Goal: Task Accomplishment & Management: Manage account settings

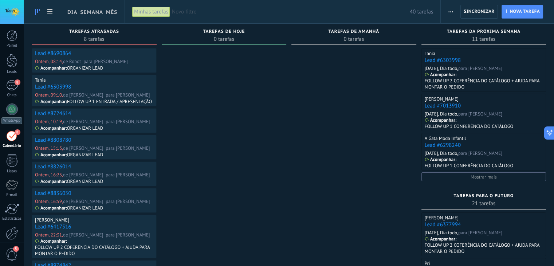
click at [54, 52] on link "Lead #8690864" at bounding box center [53, 53] width 36 height 7
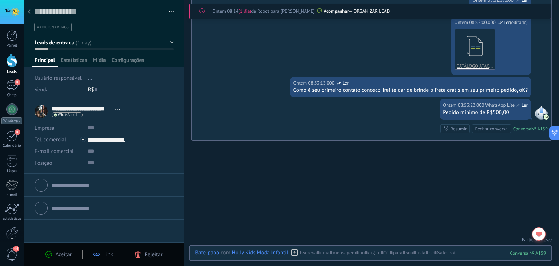
scroll to position [363, 0]
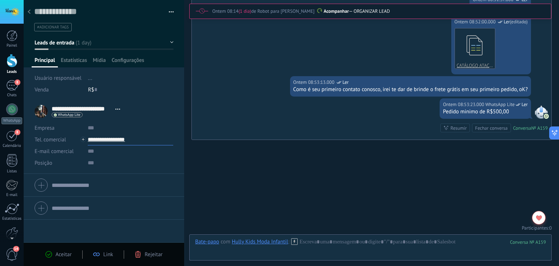
click at [109, 138] on input "**********" at bounding box center [131, 140] width 86 height 12
type input "**********"
click at [120, 176] on div "Copiar" at bounding box center [130, 176] width 85 height 12
click at [315, 240] on div at bounding box center [370, 249] width 351 height 22
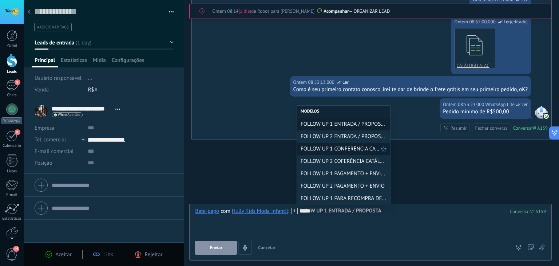
click at [344, 148] on span "FOLLOW UP 1 CONFERÊNCIA CATÁLOGO" at bounding box center [341, 148] width 80 height 7
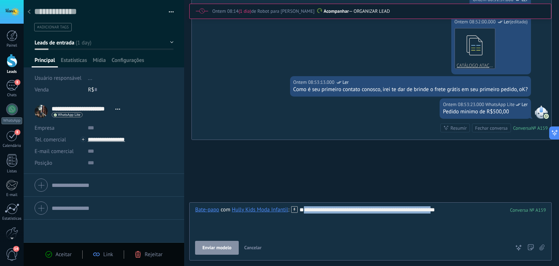
drag, startPoint x: 293, startPoint y: 224, endPoint x: 186, endPoint y: 224, distance: 107.1
click at [186, 224] on div "Salvar e criar Imprimir Gerenciar tags" at bounding box center [292, 133] width 536 height 266
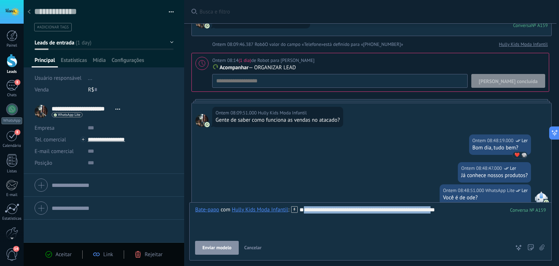
scroll to position [0, 0]
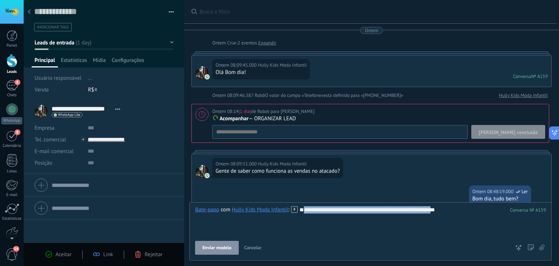
click at [520, 134] on span "[PERSON_NAME] concluída" at bounding box center [508, 132] width 59 height 5
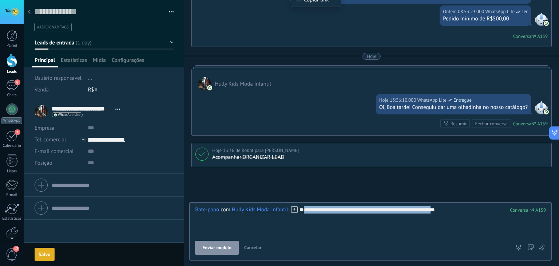
scroll to position [437, 0]
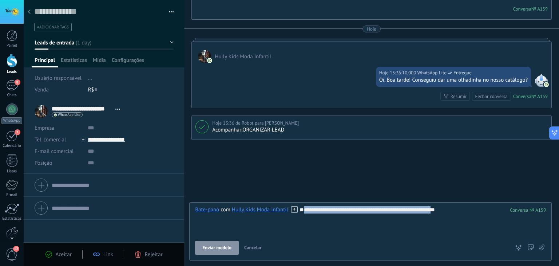
click at [58, 44] on span "Leads de entrada" at bounding box center [55, 42] width 40 height 7
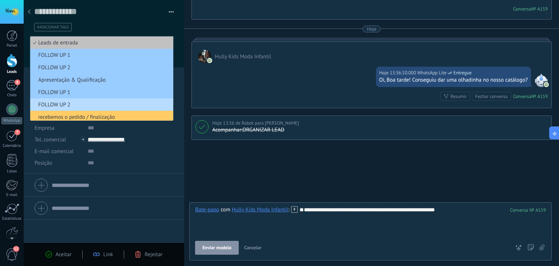
click at [64, 105] on span "FOLLOW UP 2" at bounding box center [100, 104] width 141 height 7
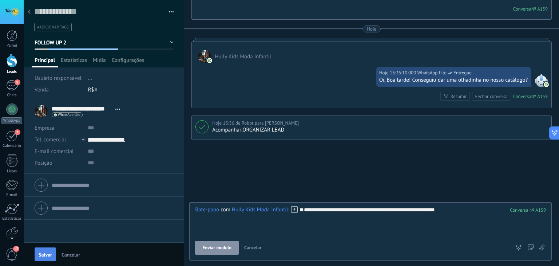
click at [42, 254] on span "Salvar" at bounding box center [45, 254] width 13 height 5
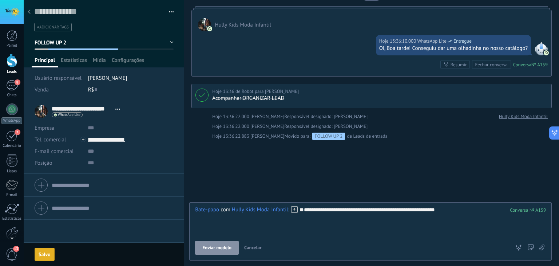
scroll to position [494, 0]
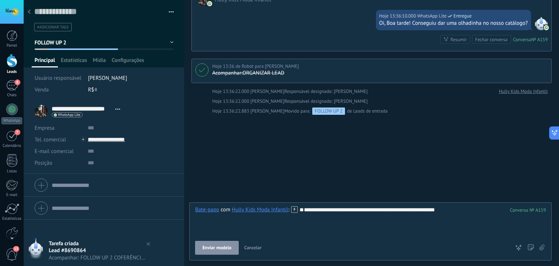
click at [251, 251] on button "Cancelar" at bounding box center [252, 248] width 23 height 14
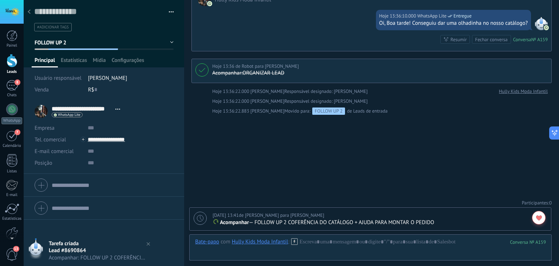
click at [200, 220] on icon at bounding box center [200, 218] width 7 height 7
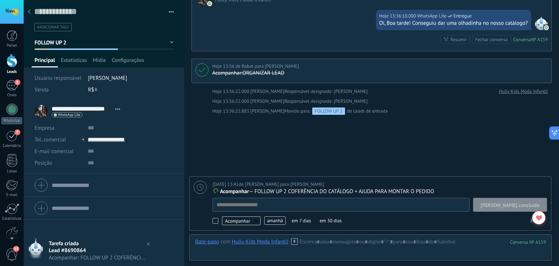
scroll to position [7, 0]
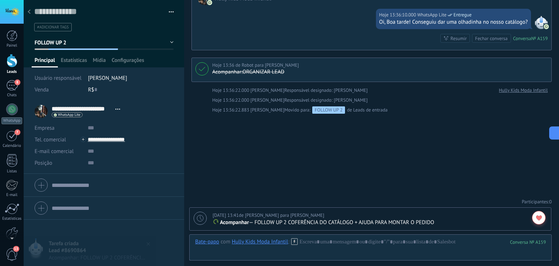
scroll to position [494, 0]
click at [29, 11] on use at bounding box center [29, 11] width 3 height 4
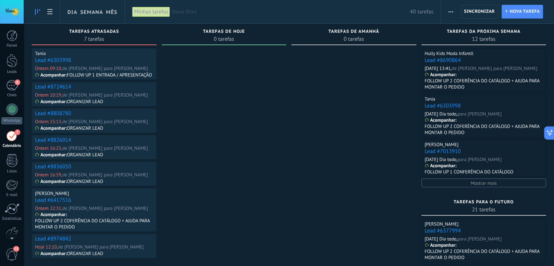
click at [44, 60] on link "Lead #6303998" at bounding box center [53, 60] width 36 height 7
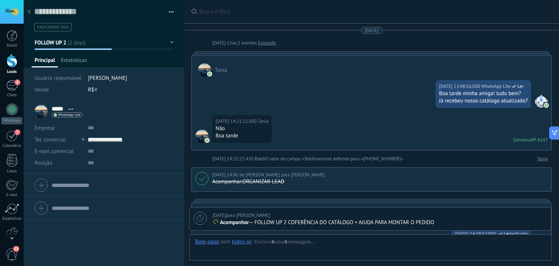
type textarea "**********"
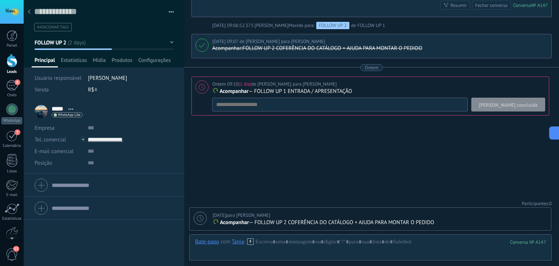
click at [523, 105] on span "[PERSON_NAME] concluída" at bounding box center [508, 104] width 59 height 5
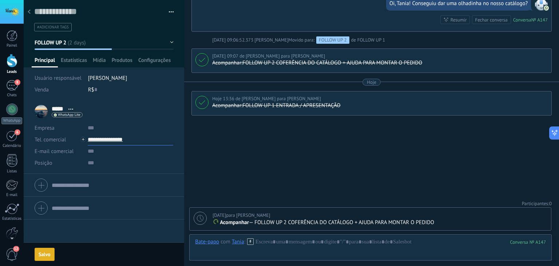
click at [114, 138] on input "**********" at bounding box center [131, 140] width 86 height 12
type input "**********"
click at [114, 177] on div "Copiar" at bounding box center [130, 176] width 85 height 12
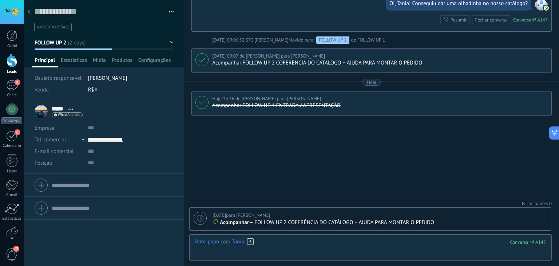
click at [294, 244] on div at bounding box center [370, 249] width 351 height 22
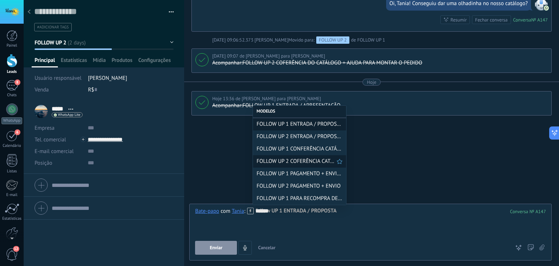
click at [302, 162] on span "FOLLOW UP 2 COFERÊNCIA CATÁLOGO" at bounding box center [297, 161] width 80 height 7
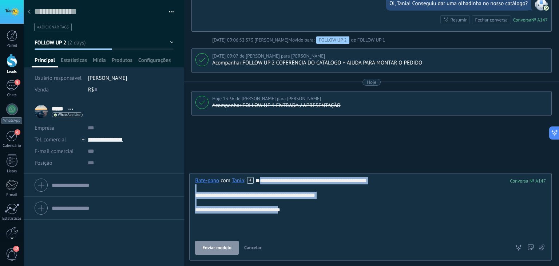
drag, startPoint x: 296, startPoint y: 228, endPoint x: 193, endPoint y: 192, distance: 108.6
click at [193, 192] on div "**********" at bounding box center [370, 216] width 363 height 87
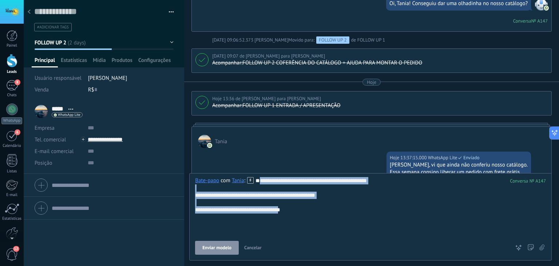
click at [259, 248] on span "Cancelar" at bounding box center [252, 247] width 17 height 6
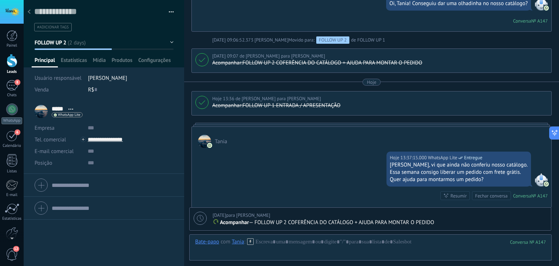
click at [64, 44] on span "FOLLOW UP 2" at bounding box center [51, 42] width 32 height 7
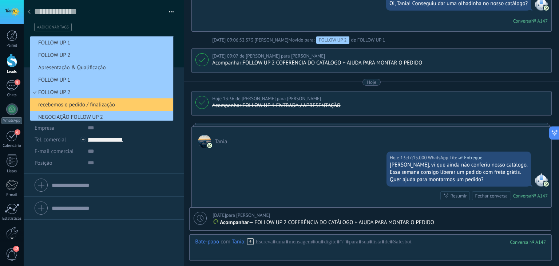
scroll to position [15, 0]
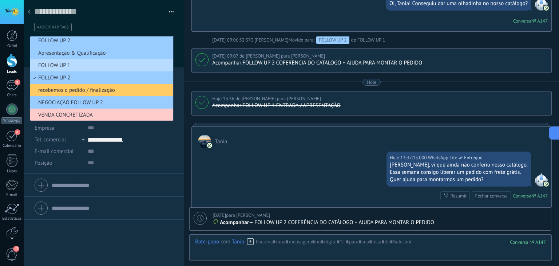
click at [87, 67] on span "FOLLOW UP 1" at bounding box center [100, 65] width 141 height 7
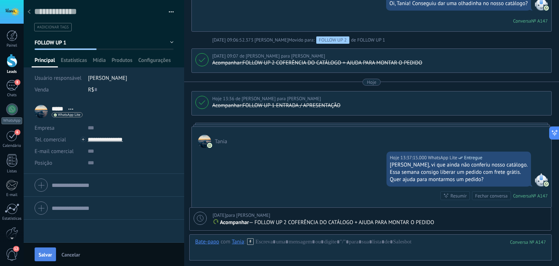
click at [46, 255] on span "Salvar" at bounding box center [45, 254] width 13 height 5
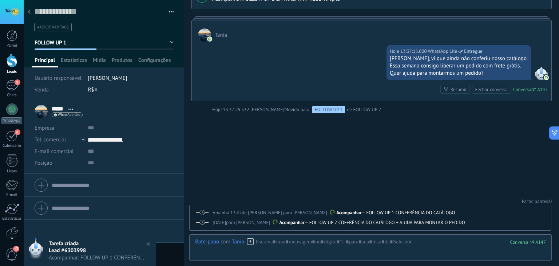
click at [204, 217] on div "[DATE] para [PERSON_NAME] rio Acompanhar — FOLLOW UP 2 COFERÊNCIA DO CATÁLOGO +…" at bounding box center [371, 222] width 362 height 15
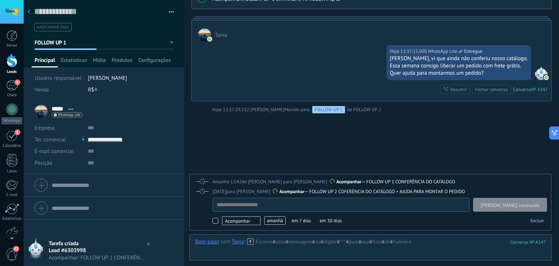
scroll to position [7, 0]
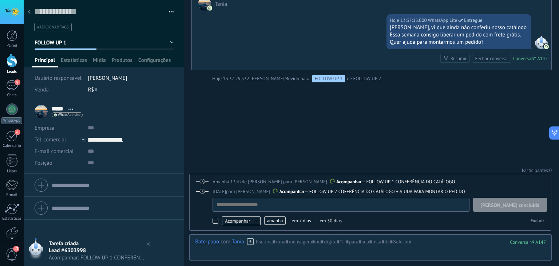
click at [517, 204] on span "[PERSON_NAME] concluída" at bounding box center [510, 204] width 59 height 5
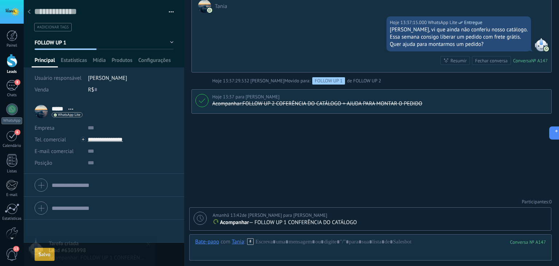
scroll to position [792, 0]
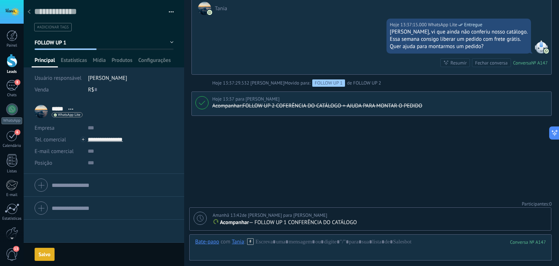
click at [200, 218] on use at bounding box center [200, 218] width 7 height 7
type textarea "**********"
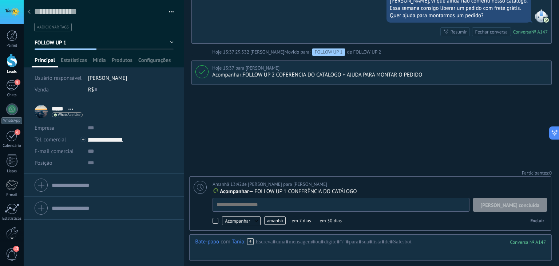
click at [278, 218] on span "amanhã" at bounding box center [274, 220] width 21 height 8
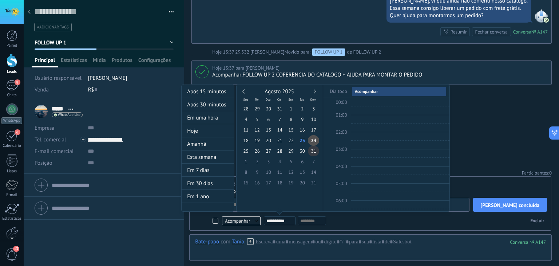
scroll to position [136, 0]
type input "**********"
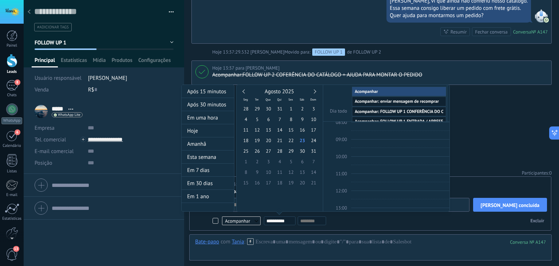
click at [501, 146] on div at bounding box center [279, 133] width 559 height 266
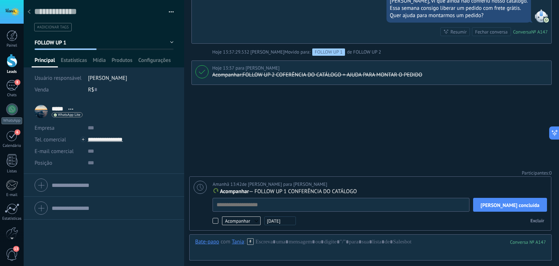
click at [195, 185] on div at bounding box center [200, 187] width 13 height 13
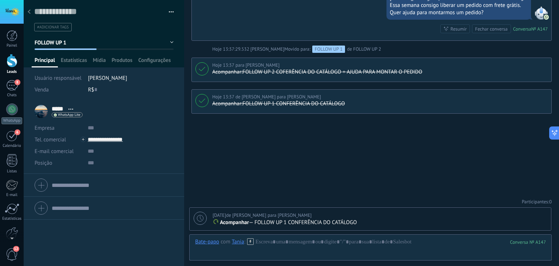
scroll to position [823, 0]
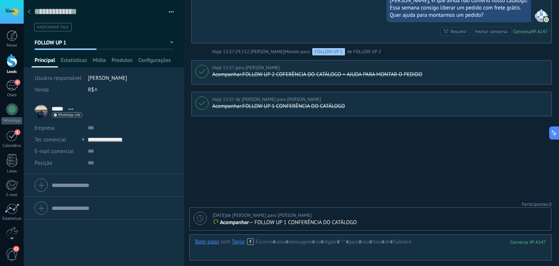
click at [29, 14] on icon at bounding box center [29, 11] width 3 height 4
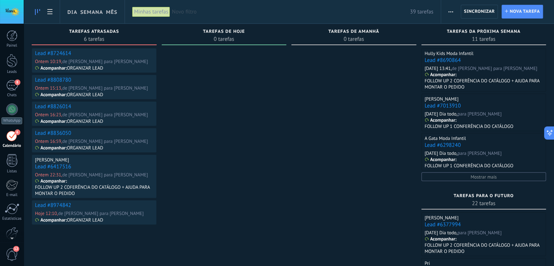
click at [48, 54] on link "Lead #8724614" at bounding box center [53, 53] width 36 height 7
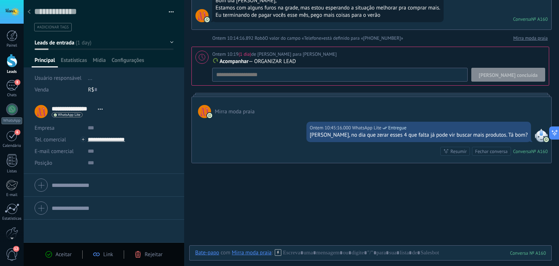
scroll to position [130, 0]
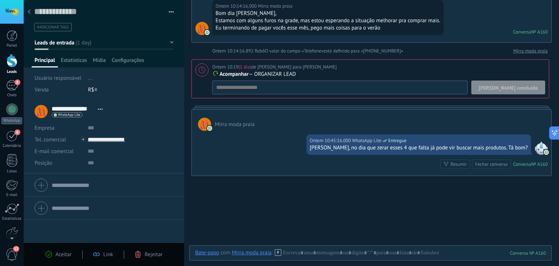
click at [518, 89] on span "[PERSON_NAME] concluída" at bounding box center [508, 87] width 59 height 5
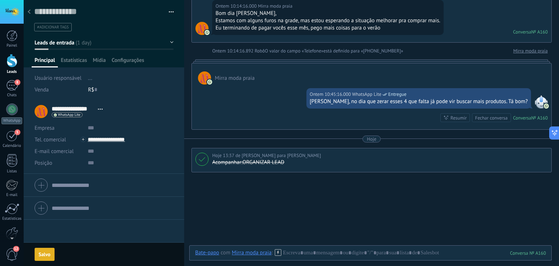
scroll to position [143, 0]
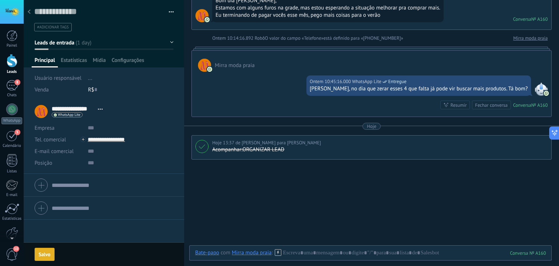
click at [68, 44] on span "Leads de entrada" at bounding box center [55, 42] width 40 height 7
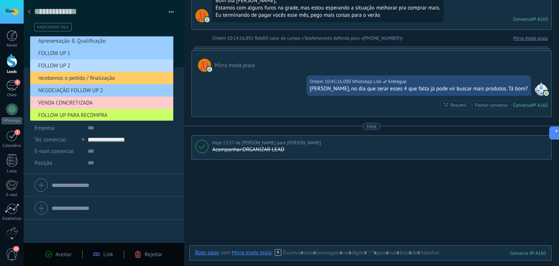
scroll to position [52, 0]
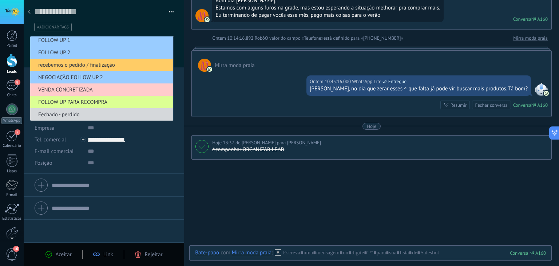
click at [97, 105] on span "FOLLOW UP PARA RECOMPRA" at bounding box center [100, 102] width 141 height 7
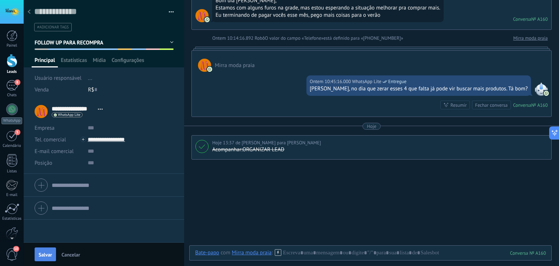
click at [51, 253] on span "Salvar" at bounding box center [45, 254] width 13 height 5
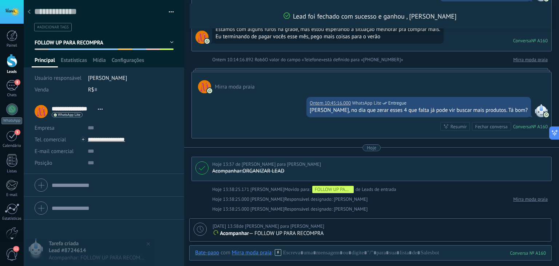
scroll to position [250, 0]
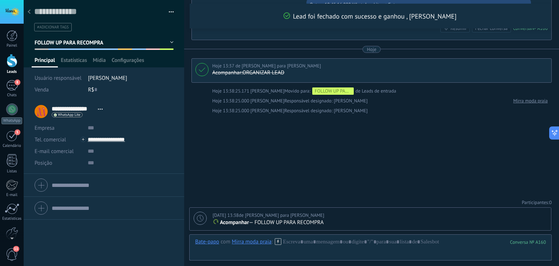
click at [193, 217] on div "[DATE] 13:38 de Robô para [PERSON_NAME] rio Acompanhar — FOLLOW UP PARA RECOMPR…" at bounding box center [371, 219] width 362 height 23
type textarea "**********"
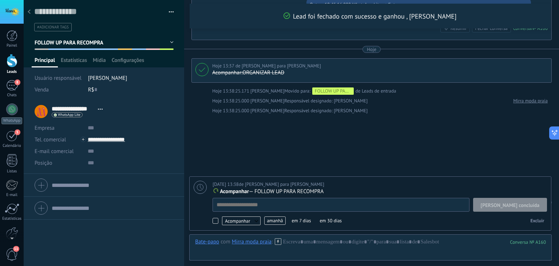
scroll to position [7, 0]
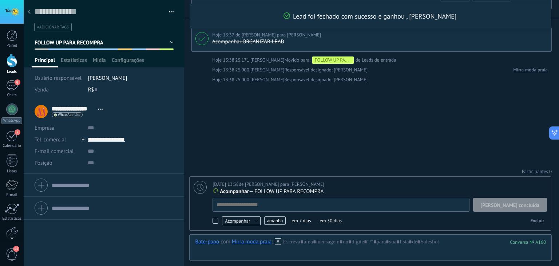
click at [269, 222] on span "amanhã" at bounding box center [274, 220] width 21 height 8
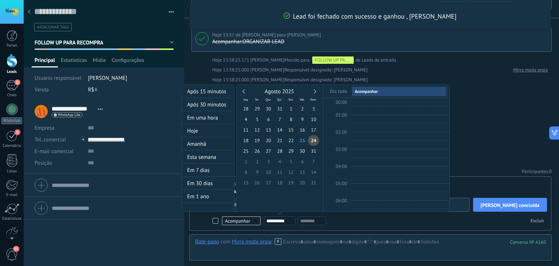
scroll to position [136, 0]
type input "**********"
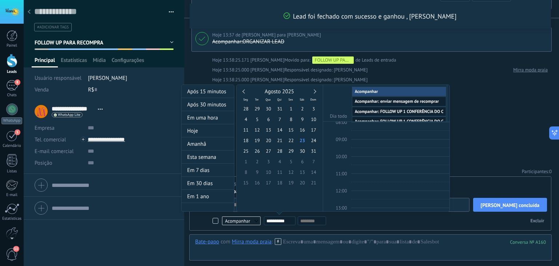
click at [480, 151] on div at bounding box center [279, 133] width 559 height 266
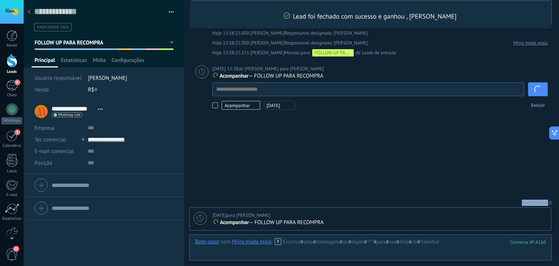
scroll to position [279, 0]
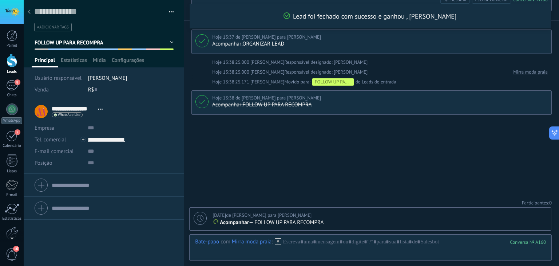
click at [29, 11] on icon at bounding box center [29, 11] width 3 height 4
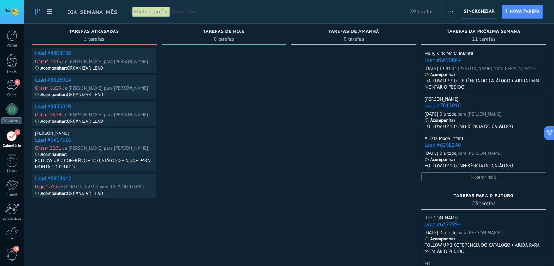
click at [58, 54] on link "Lead #8808780" at bounding box center [53, 53] width 36 height 7
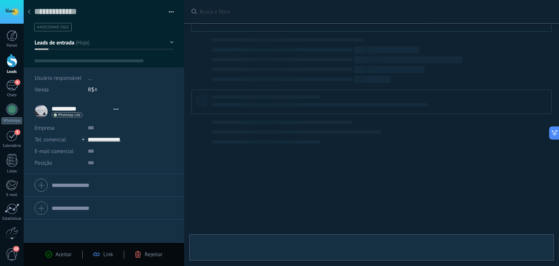
type textarea "**********"
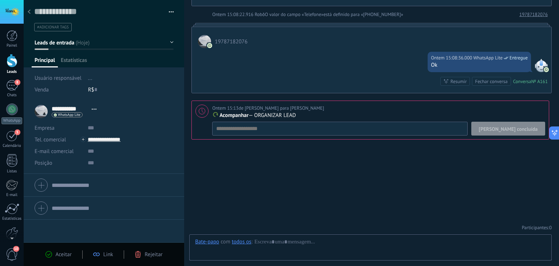
scroll to position [11, 0]
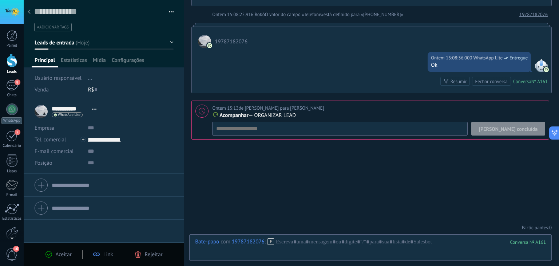
click at [512, 129] on span "[PERSON_NAME] concluída" at bounding box center [508, 128] width 59 height 5
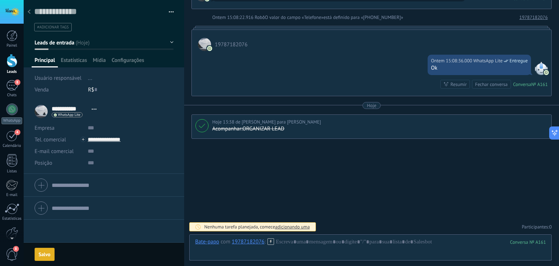
scroll to position [148, 0]
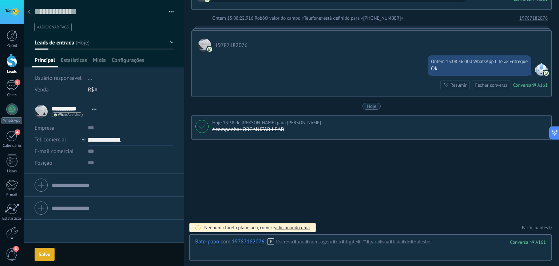
click at [114, 140] on input "**********" at bounding box center [131, 140] width 86 height 12
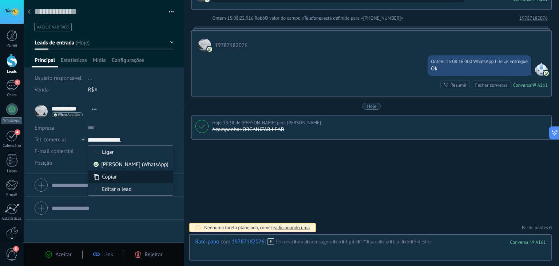
type input "**********"
click at [115, 174] on div "Copiar" at bounding box center [130, 176] width 85 height 12
click at [68, 42] on span "Leads de entrada" at bounding box center [55, 42] width 40 height 7
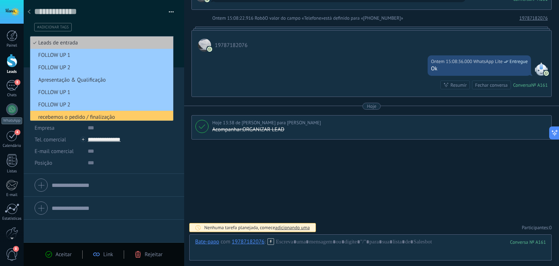
scroll to position [52, 0]
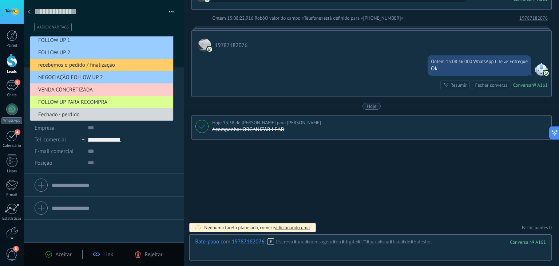
click at [78, 101] on span "FOLLOW UP PARA RECOMPRA" at bounding box center [100, 102] width 141 height 7
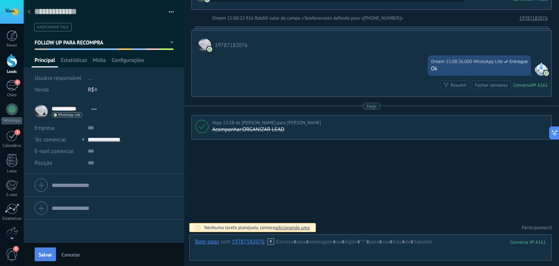
click at [48, 250] on button "Salvar" at bounding box center [45, 254] width 21 height 14
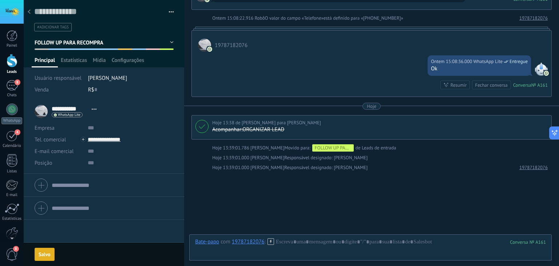
scroll to position [179, 0]
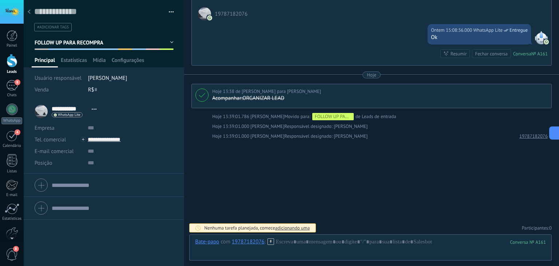
click at [268, 179] on div "Buscar Busca e filtro Carregar mais Ontem Ontem Criar: 2 eventos Expandir 19787…" at bounding box center [371, 44] width 375 height 446
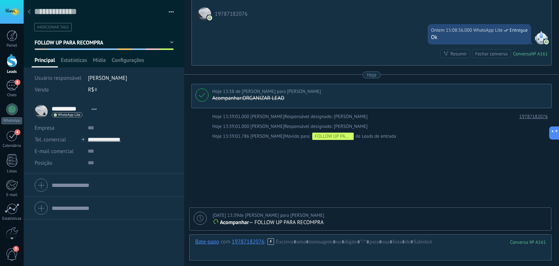
scroll to position [205, 0]
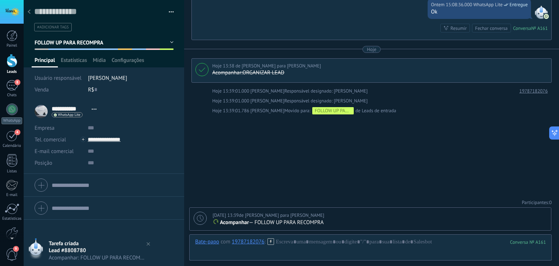
click at [195, 214] on div at bounding box center [200, 218] width 13 height 13
type textarea "**********"
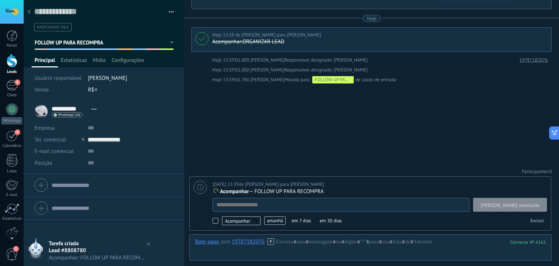
click at [271, 221] on span "amanhã" at bounding box center [274, 220] width 21 height 8
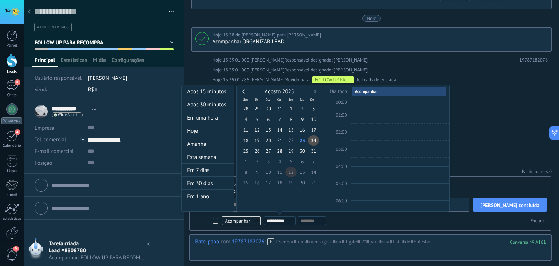
scroll to position [136, 0]
click at [315, 91] on link at bounding box center [314, 91] width 4 height 4
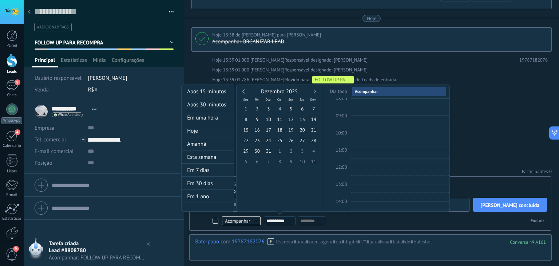
click at [315, 91] on link at bounding box center [314, 91] width 4 height 4
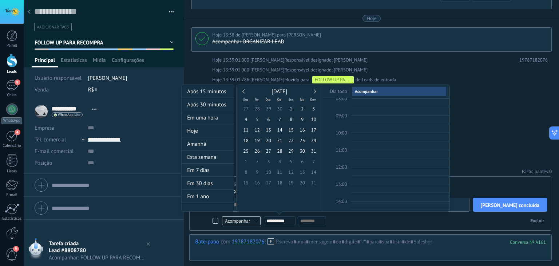
click at [315, 91] on link at bounding box center [314, 91] width 4 height 4
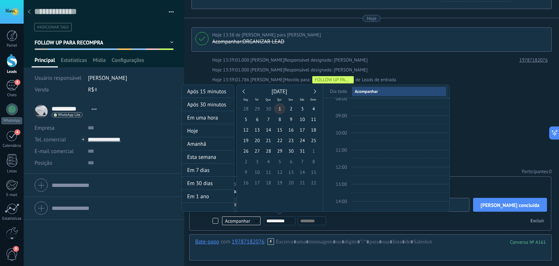
type input "**********"
click at [280, 112] on span "1" at bounding box center [279, 108] width 11 height 11
click at [463, 70] on div at bounding box center [279, 133] width 559 height 266
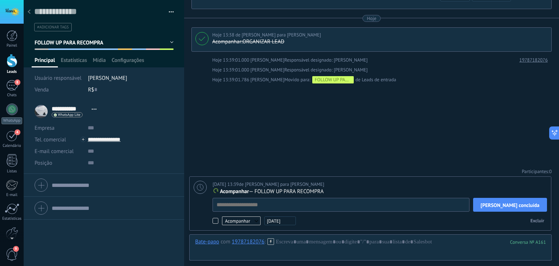
click at [462, 103] on div "Buscar Busca e filtro Carregar mais Ontem Ontem Criar: 2 eventos Expandir 19787…" at bounding box center [371, 15] width 375 height 502
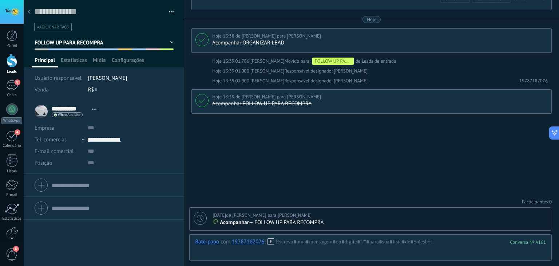
scroll to position [233, 0]
click at [28, 13] on icon at bounding box center [29, 11] width 3 height 4
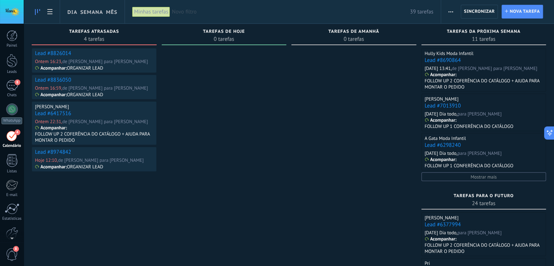
click at [45, 53] on link "Lead #8826014" at bounding box center [53, 53] width 36 height 7
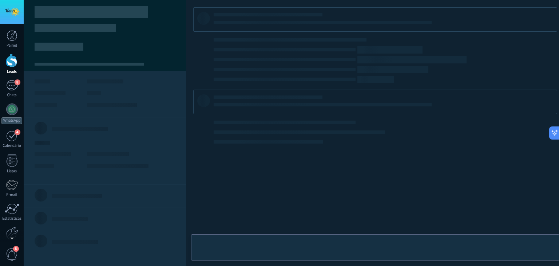
type textarea "**********"
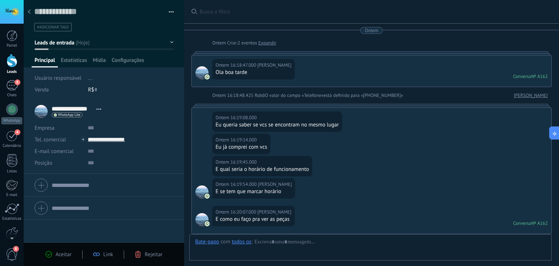
scroll to position [347, 0]
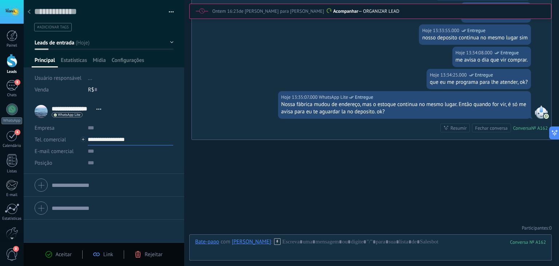
click at [106, 139] on input "**********" at bounding box center [131, 140] width 86 height 12
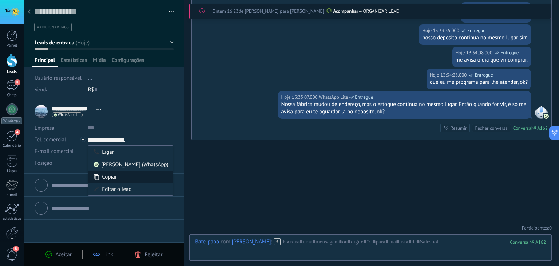
type input "**********"
click at [108, 175] on div "Copiar" at bounding box center [130, 176] width 85 height 12
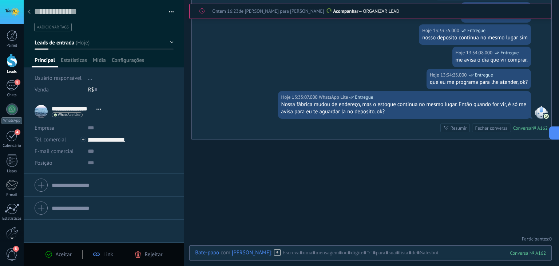
scroll to position [201, 0]
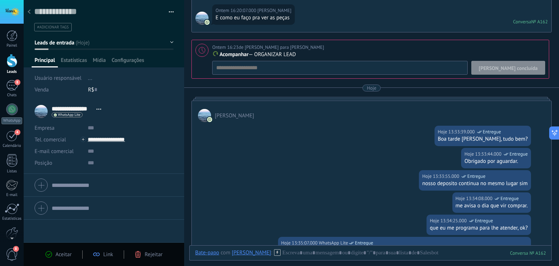
click at [517, 67] on span "[PERSON_NAME] concluída" at bounding box center [508, 68] width 59 height 5
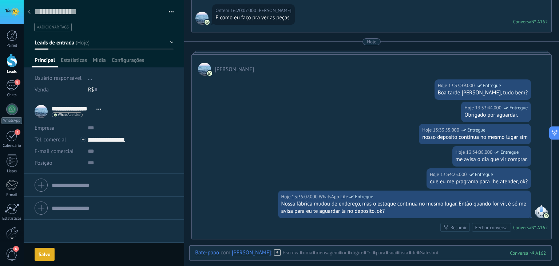
scroll to position [205, 0]
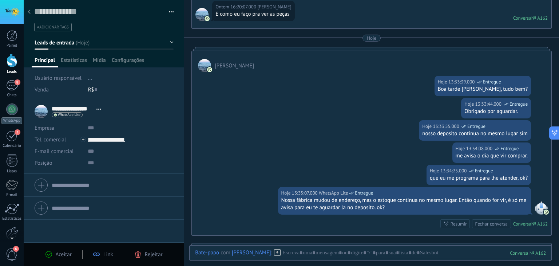
click at [57, 45] on span "Leads de entrada" at bounding box center [55, 42] width 40 height 7
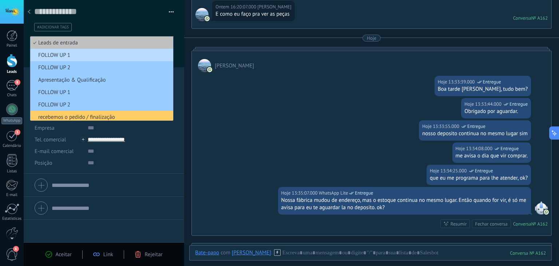
click at [76, 54] on span "FOLLOW UP 1" at bounding box center [100, 55] width 141 height 7
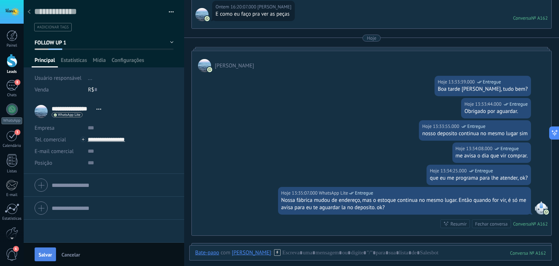
click at [47, 255] on span "Salvar" at bounding box center [45, 254] width 13 height 5
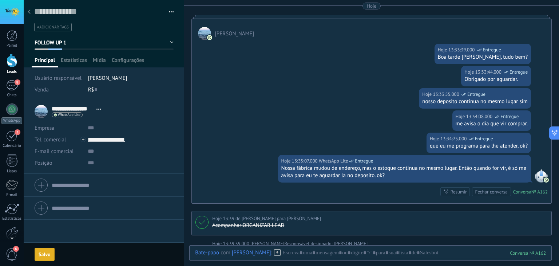
scroll to position [262, 0]
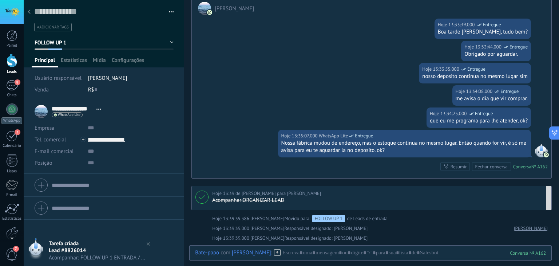
click at [197, 198] on div at bounding box center [202, 196] width 13 height 13
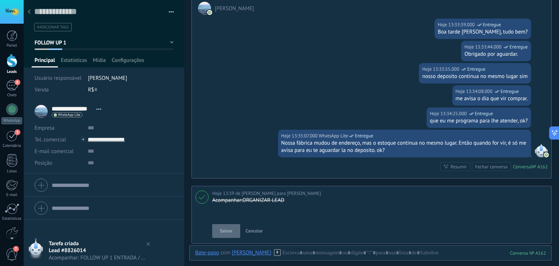
scroll to position [7, 0]
click at [206, 197] on div at bounding box center [202, 196] width 13 height 13
click at [247, 174] on div "Hoje 13:35:07.000 WhatsApp Lite Entregue Nossa fábrica mudou de endereço, mas o…" at bounding box center [372, 154] width 360 height 48
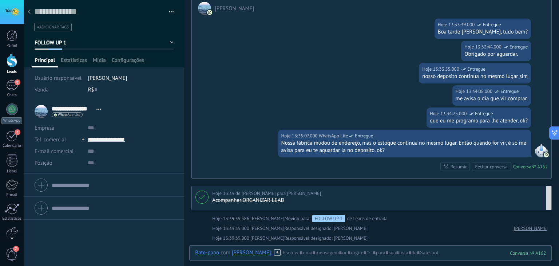
click at [297, 193] on div "Hoje 13:39 de [PERSON_NAME] para [PERSON_NAME]" at bounding box center [380, 193] width 336 height 7
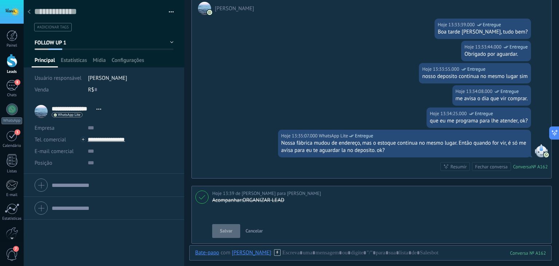
click at [201, 193] on div at bounding box center [202, 196] width 13 height 13
click at [254, 232] on span "Cancelar" at bounding box center [254, 231] width 17 height 6
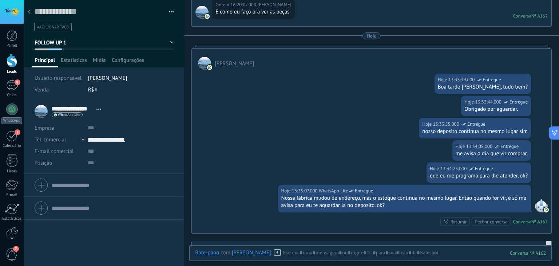
scroll to position [389, 0]
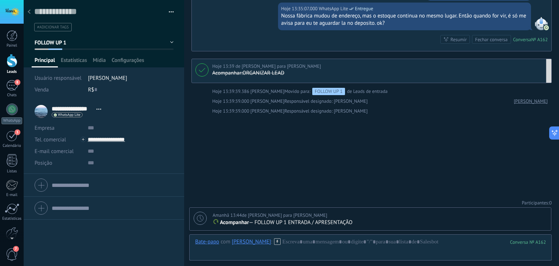
click at [499, 216] on div "Amanhã 13:44 de Robô para [PERSON_NAME]" at bounding box center [380, 215] width 335 height 7
type textarea "**********"
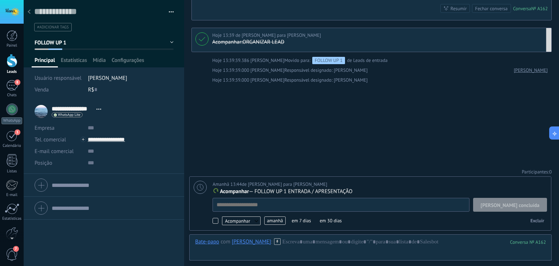
click at [271, 222] on span "amanhã" at bounding box center [274, 220] width 21 height 8
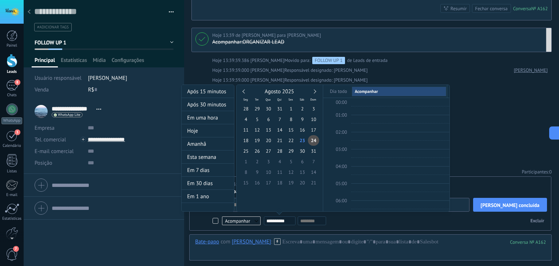
scroll to position [136, 0]
type input "**********"
click at [280, 152] on span "28" at bounding box center [279, 151] width 11 height 11
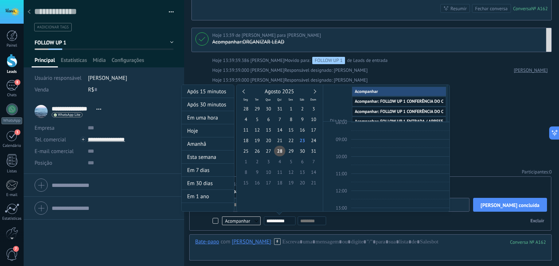
click at [480, 124] on div at bounding box center [279, 133] width 559 height 266
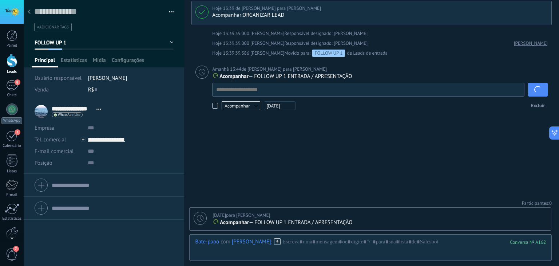
scroll to position [418, 0]
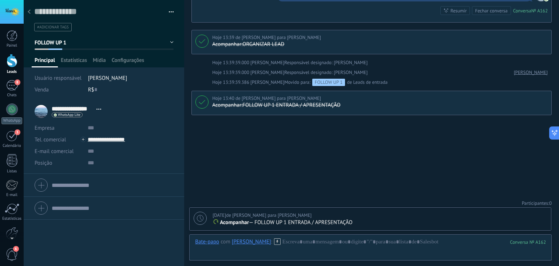
click at [29, 13] on use at bounding box center [29, 11] width 3 height 4
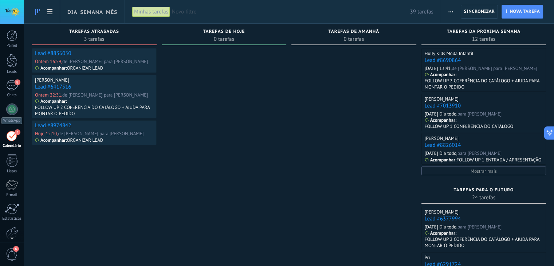
drag, startPoint x: 42, startPoint y: 54, endPoint x: 46, endPoint y: 54, distance: 4.4
click at [46, 54] on link "Lead #8836050" at bounding box center [53, 53] width 36 height 7
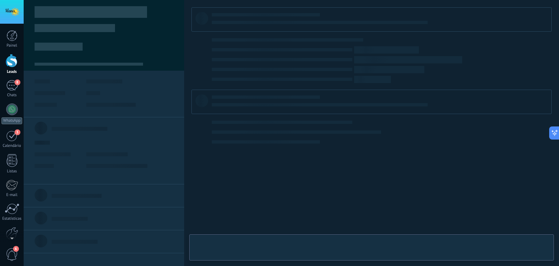
type textarea "**********"
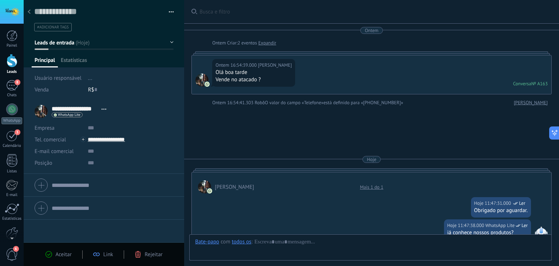
scroll to position [393, 0]
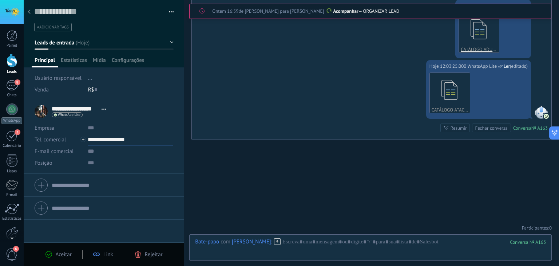
click at [113, 139] on input "**********" at bounding box center [131, 140] width 86 height 12
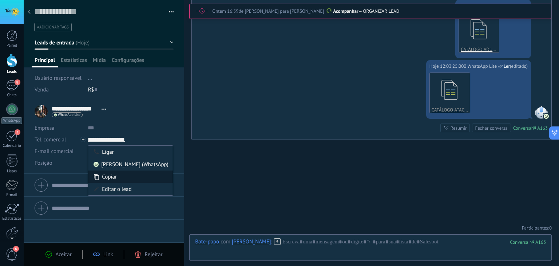
type input "**********"
click at [107, 177] on div "Copiar" at bounding box center [130, 176] width 85 height 12
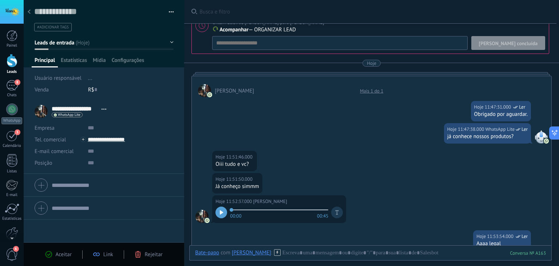
scroll to position [0, 0]
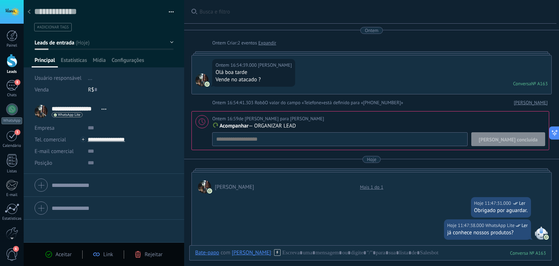
click at [520, 141] on span "[PERSON_NAME] concluída" at bounding box center [508, 139] width 59 height 5
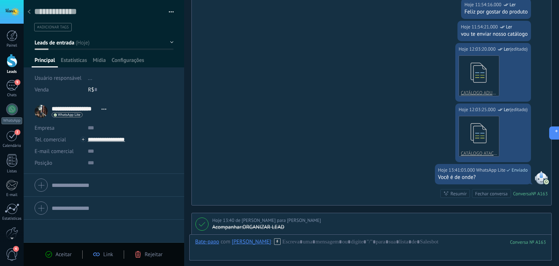
scroll to position [403, 0]
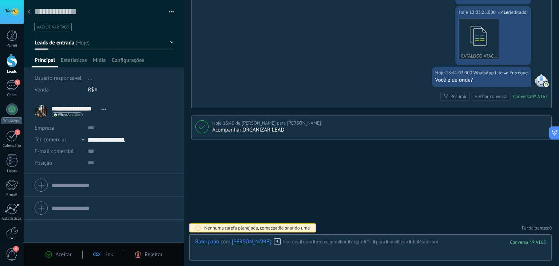
click at [49, 46] on span "Leads de entrada" at bounding box center [55, 42] width 40 height 7
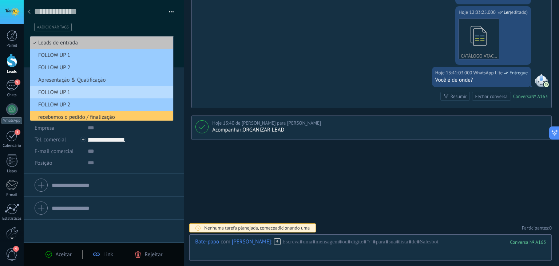
click at [70, 92] on span "FOLLOW UP 1" at bounding box center [100, 92] width 141 height 7
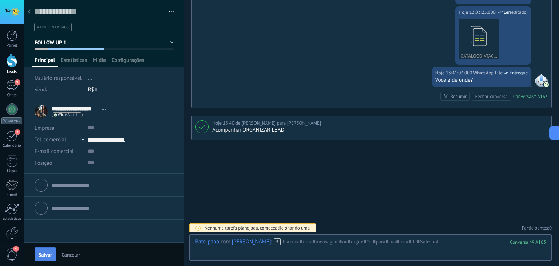
click at [46, 255] on span "Salvar" at bounding box center [45, 254] width 13 height 5
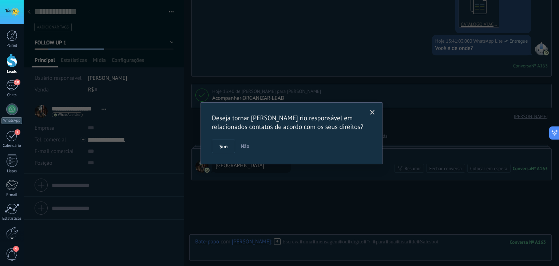
scroll to position [463, 0]
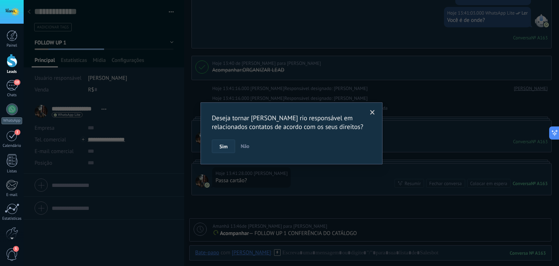
click at [226, 146] on span "Sim" at bounding box center [224, 146] width 8 height 5
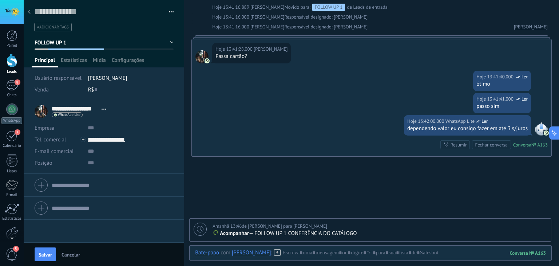
scroll to position [628, 0]
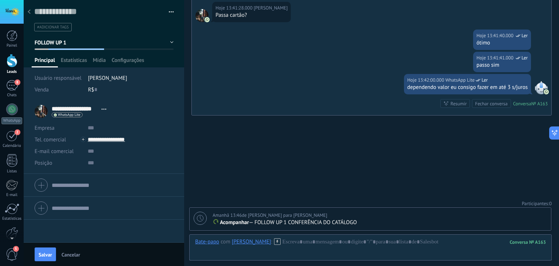
click at [199, 218] on icon at bounding box center [200, 218] width 7 height 7
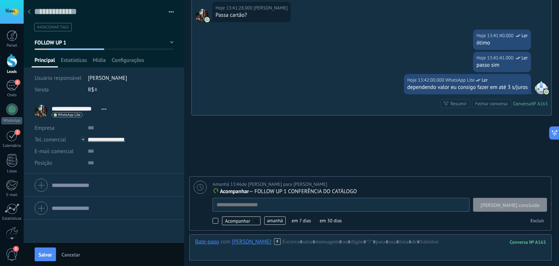
scroll to position [7, 0]
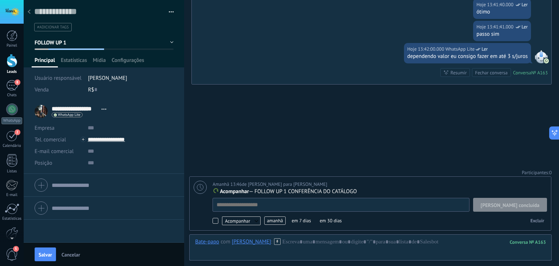
click at [515, 205] on span "[PERSON_NAME] concluída" at bounding box center [510, 204] width 59 height 5
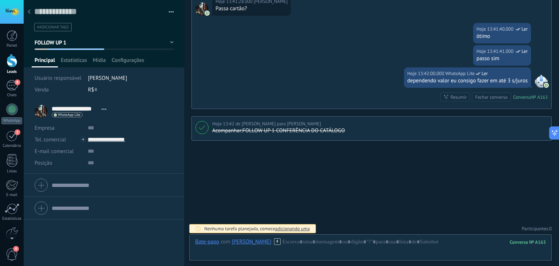
click at [60, 43] on span "FOLLOW UP 1" at bounding box center [51, 42] width 32 height 7
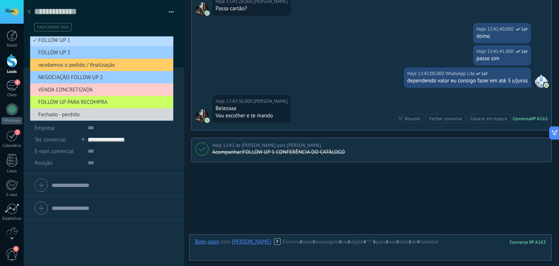
scroll to position [656, 0]
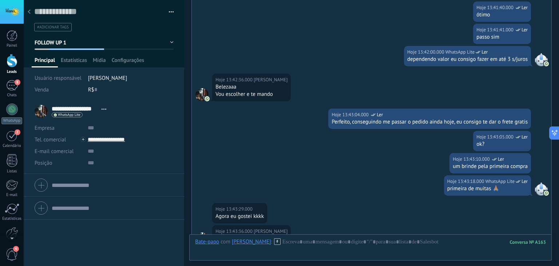
scroll to position [897, 0]
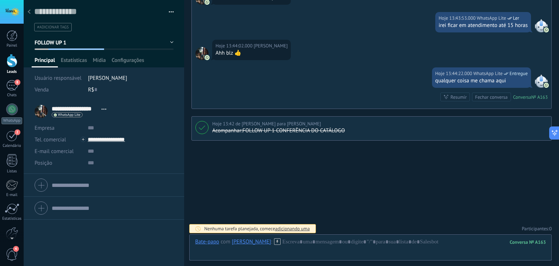
click at [78, 42] on button "FOLLOW UP 1" at bounding box center [104, 42] width 139 height 13
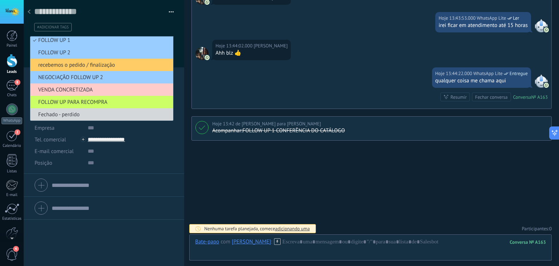
scroll to position [15, 0]
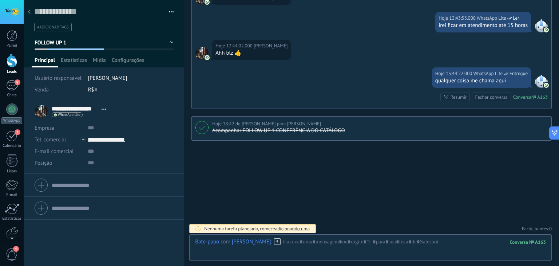
click at [29, 16] on div at bounding box center [29, 12] width 10 height 14
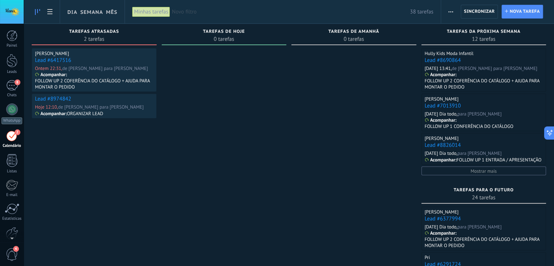
click at [54, 60] on link "Lead #6417516" at bounding box center [53, 60] width 36 height 7
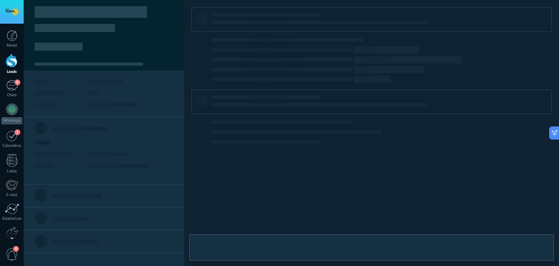
type textarea "**********"
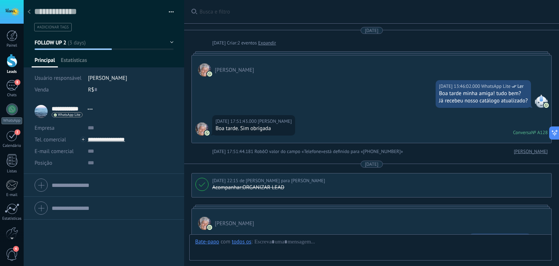
scroll to position [258, 0]
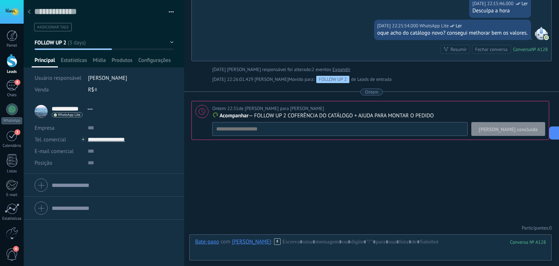
click at [506, 130] on span "[PERSON_NAME] concluída" at bounding box center [508, 129] width 59 height 5
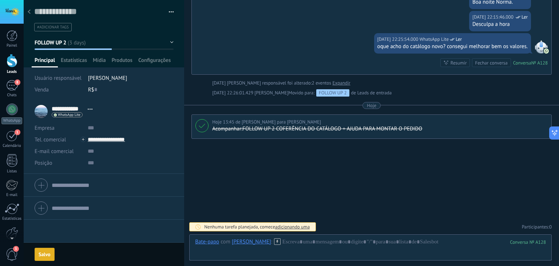
scroll to position [244, 0]
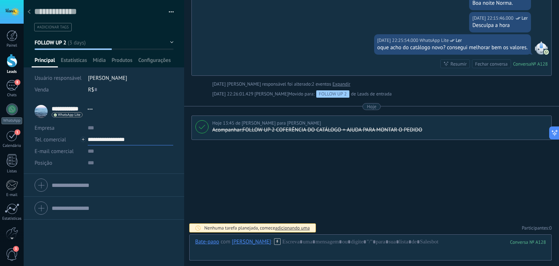
click at [122, 136] on input "**********" at bounding box center [131, 140] width 86 height 12
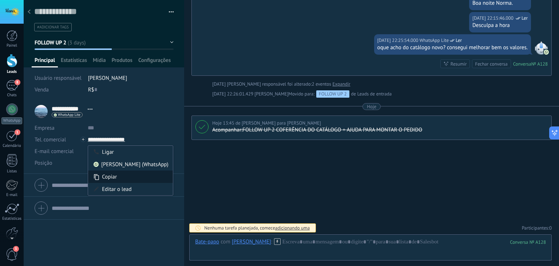
type input "**********"
click at [117, 176] on div "Copiar" at bounding box center [130, 176] width 85 height 12
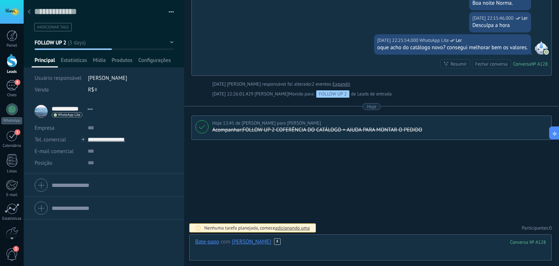
click at [292, 238] on div at bounding box center [370, 249] width 351 height 22
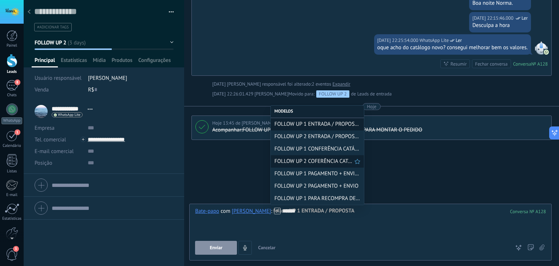
click at [331, 162] on span "FOLLOW UP 2 COFERÊNCIA CATÁLOGO" at bounding box center [315, 161] width 80 height 7
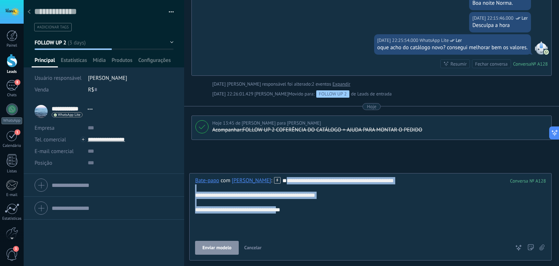
drag, startPoint x: 305, startPoint y: 224, endPoint x: 195, endPoint y: 193, distance: 113.8
click at [195, 193] on div "**********" at bounding box center [370, 206] width 351 height 58
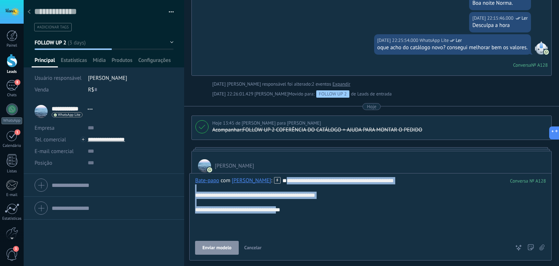
click at [66, 46] on span "FOLLOW UP 2" at bounding box center [51, 42] width 32 height 7
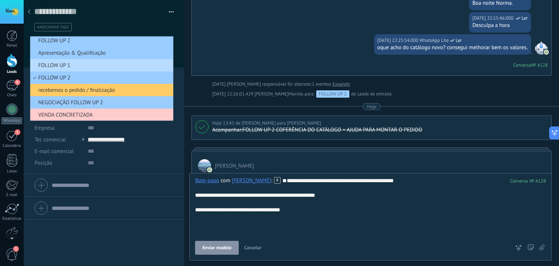
click at [60, 64] on span "FOLLOW UP 1" at bounding box center [100, 65] width 141 height 7
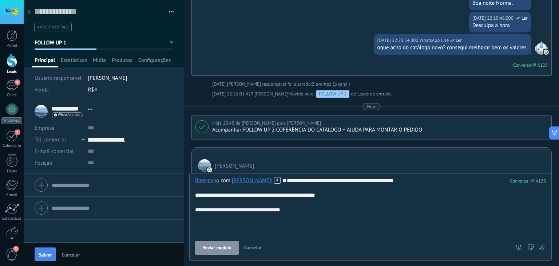
click at [45, 255] on span "Salvar" at bounding box center [45, 254] width 13 height 5
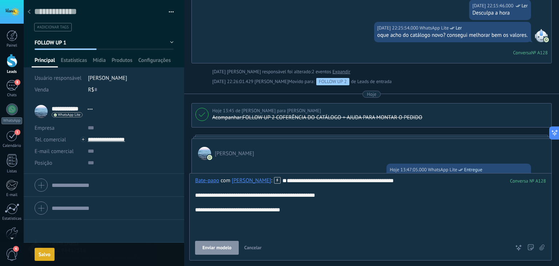
scroll to position [281, 0]
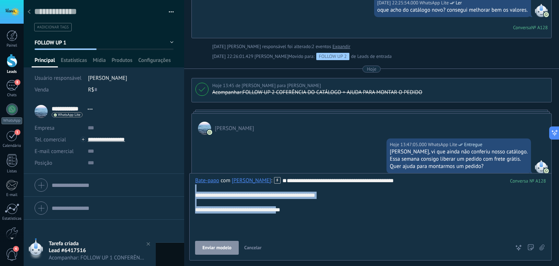
drag, startPoint x: 299, startPoint y: 225, endPoint x: 162, endPoint y: 201, distance: 139.6
click at [162, 201] on div "Salvar e criar Imprimir Gerenciar tags" at bounding box center [292, 133] width 536 height 266
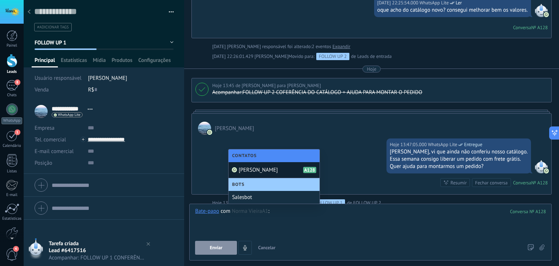
click at [269, 247] on span "Cancelar" at bounding box center [266, 247] width 17 height 6
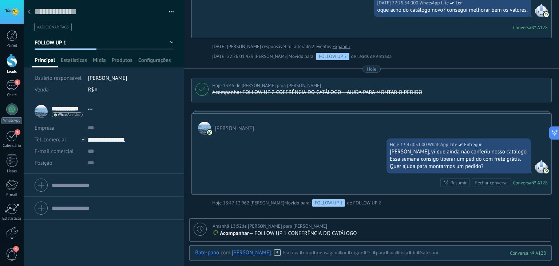
click at [202, 233] on div at bounding box center [200, 229] width 13 height 13
type textarea "**********"
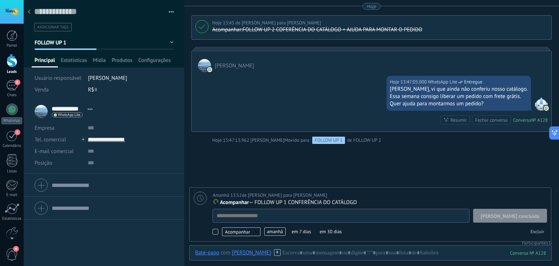
click at [276, 233] on span "amanhã" at bounding box center [274, 231] width 21 height 8
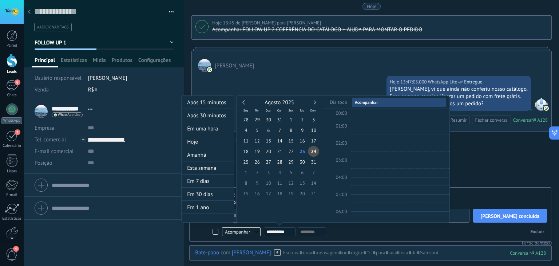
scroll to position [136, 0]
click at [315, 102] on link at bounding box center [314, 102] width 4 height 4
type input "**********"
click at [247, 144] on span "15" at bounding box center [245, 140] width 11 height 11
click at [427, 241] on div at bounding box center [279, 133] width 559 height 266
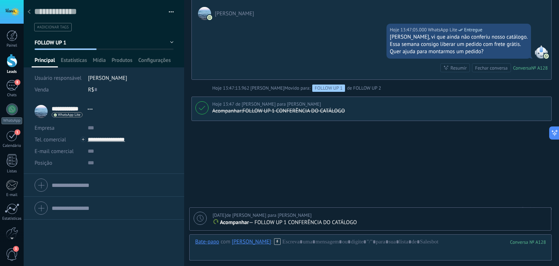
scroll to position [402, 0]
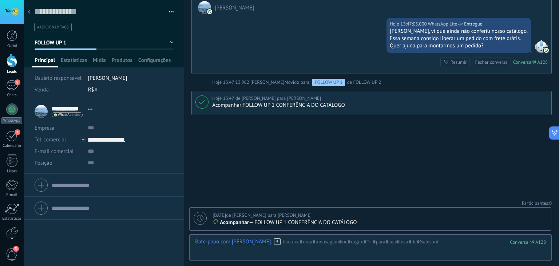
click at [31, 14] on div at bounding box center [29, 12] width 10 height 14
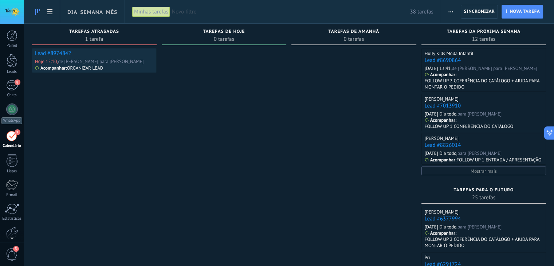
click at [48, 52] on link "Lead #8974842" at bounding box center [53, 53] width 36 height 7
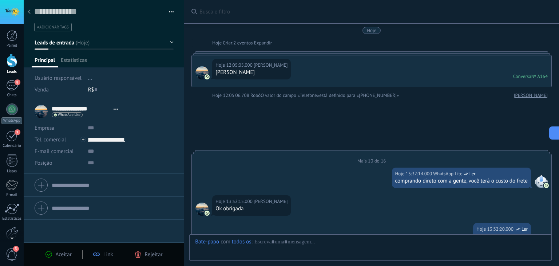
type textarea "**********"
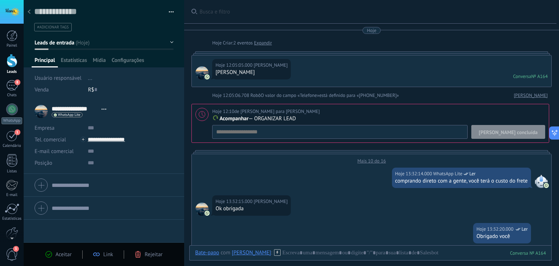
click at [522, 132] on span "[PERSON_NAME] concluída" at bounding box center [508, 132] width 59 height 5
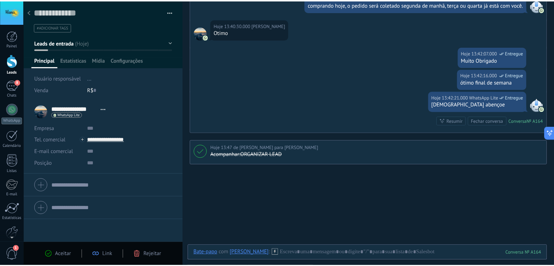
scroll to position [277, 0]
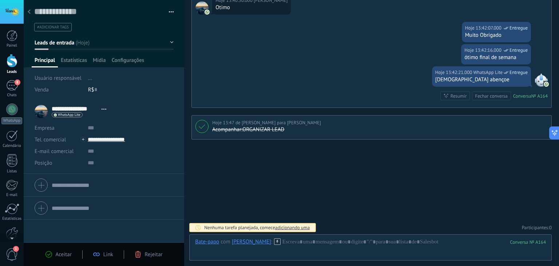
click at [159, 254] on span "Rejeitar" at bounding box center [154, 254] width 18 height 7
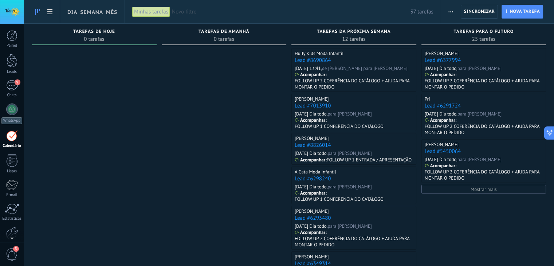
click at [226, 11] on span "Novo filtro" at bounding box center [291, 11] width 238 height 7
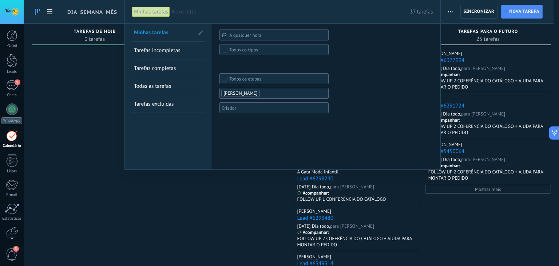
click at [188, 12] on span "Novo filtro" at bounding box center [291, 11] width 238 height 7
click at [9, 63] on div at bounding box center [12, 60] width 11 height 13
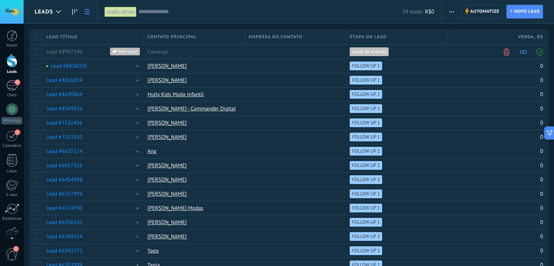
click at [183, 13] on input "text" at bounding box center [270, 12] width 264 height 8
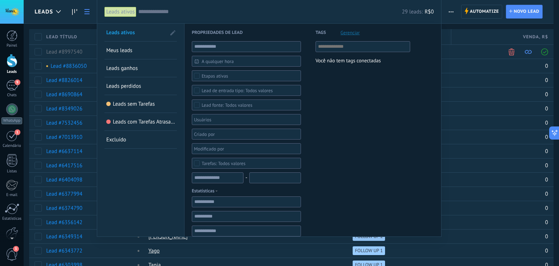
paste input "**********"
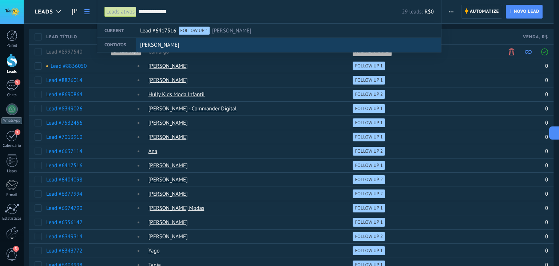
type input "**********"
click at [158, 47] on span "[PERSON_NAME]" at bounding box center [159, 44] width 39 height 13
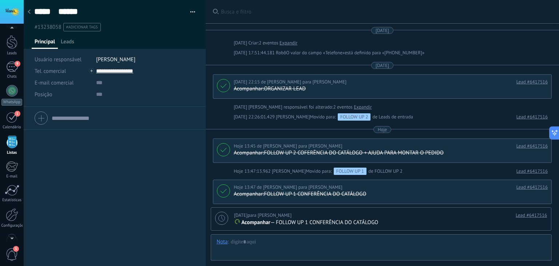
scroll to position [90, 0]
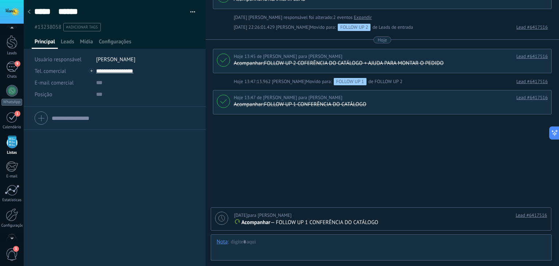
click at [273, 228] on div "[DATE] para [PERSON_NAME] Lead #6417516 Acompanhar — FOLLOW UP 1 CONFERÊNCIA DO…" at bounding box center [381, 219] width 340 height 23
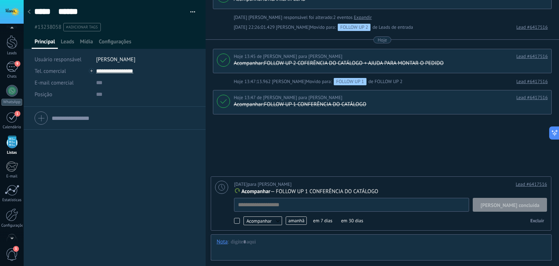
scroll to position [7, 0]
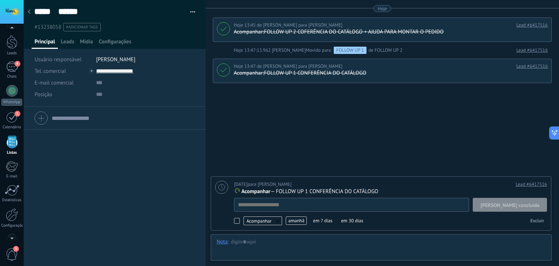
click at [512, 203] on span "[PERSON_NAME] concluída" at bounding box center [510, 204] width 59 height 5
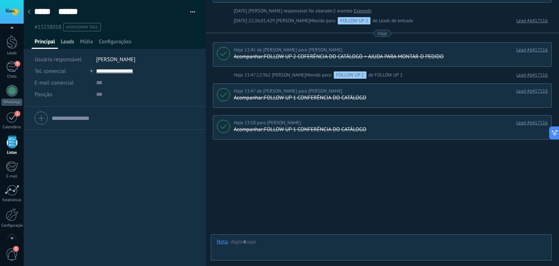
click at [67, 43] on span "Leads" at bounding box center [67, 43] width 13 height 11
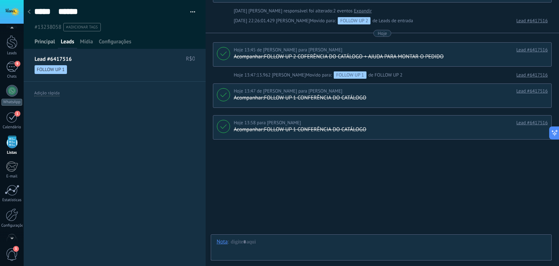
click at [45, 46] on span "Principal" at bounding box center [45, 43] width 20 height 11
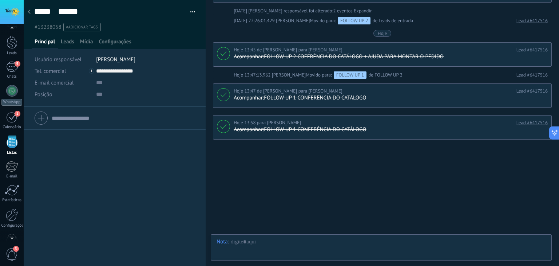
click at [45, 28] on span "#13238058" at bounding box center [48, 27] width 27 height 7
click at [90, 27] on span "#adicionar tags" at bounding box center [82, 27] width 32 height 5
click at [90, 27] on input "text" at bounding box center [128, 27] width 127 height 8
click at [30, 12] on icon at bounding box center [29, 11] width 3 height 4
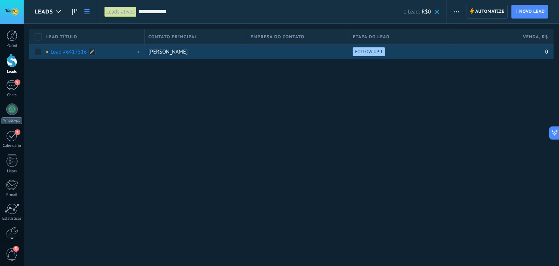
click at [64, 52] on link "Lead #6417516" at bounding box center [69, 51] width 36 height 7
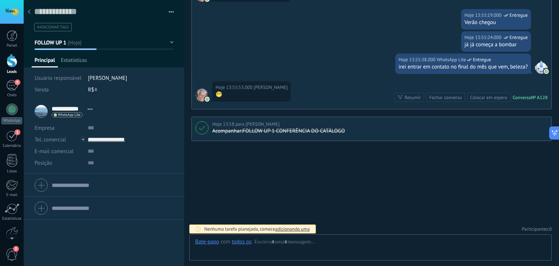
scroll to position [11, 0]
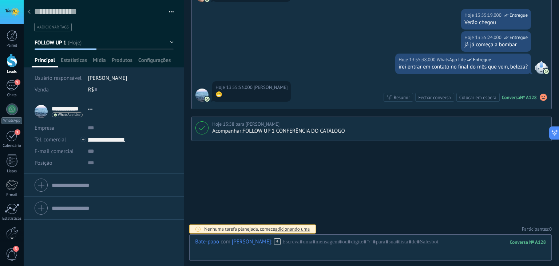
click at [64, 46] on button "FOLLOW UP 1" at bounding box center [104, 42] width 139 height 13
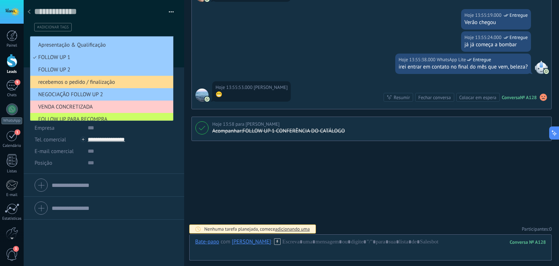
scroll to position [40, 0]
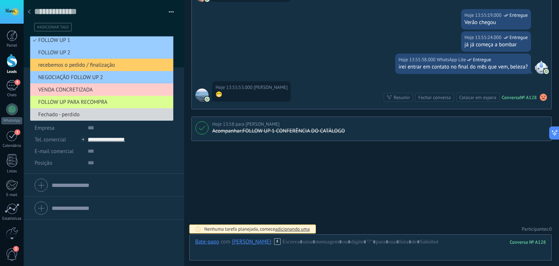
click at [80, 103] on span "FOLLOW UP PARA RECOMPRA" at bounding box center [100, 102] width 141 height 7
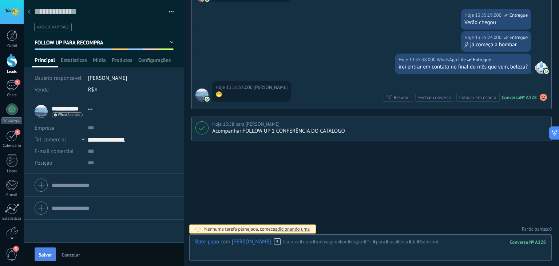
click at [47, 253] on span "Salvar" at bounding box center [45, 254] width 13 height 5
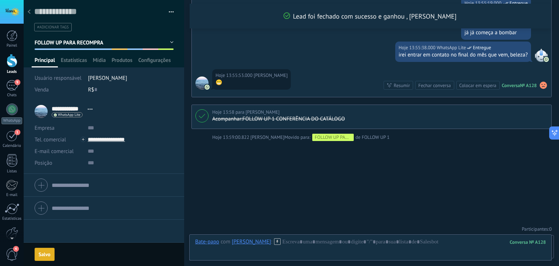
scroll to position [652, 0]
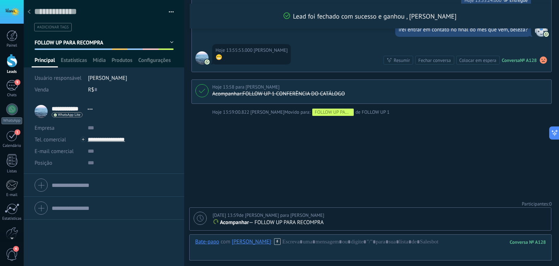
click at [30, 11] on use at bounding box center [29, 11] width 3 height 4
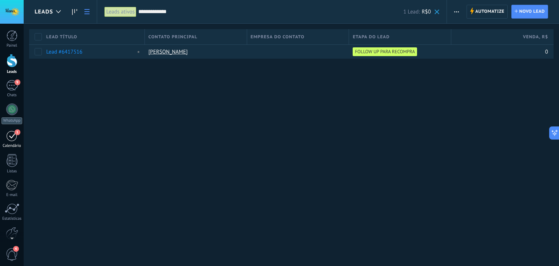
click at [12, 141] on link "1 [GEOGRAPHIC_DATA]" at bounding box center [12, 139] width 24 height 18
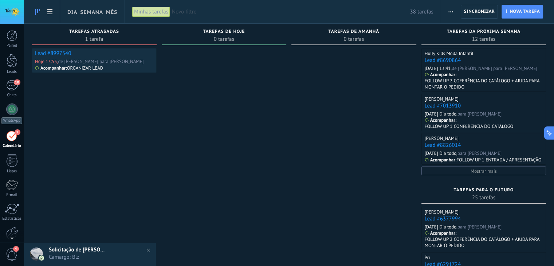
click at [55, 52] on link "Lead #8997540" at bounding box center [53, 53] width 36 height 7
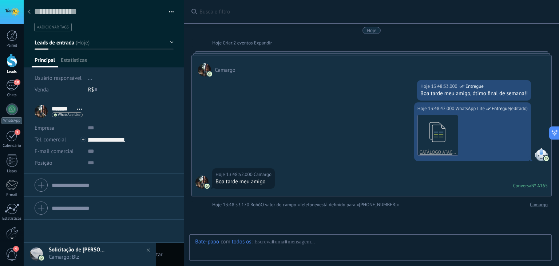
scroll to position [418, 0]
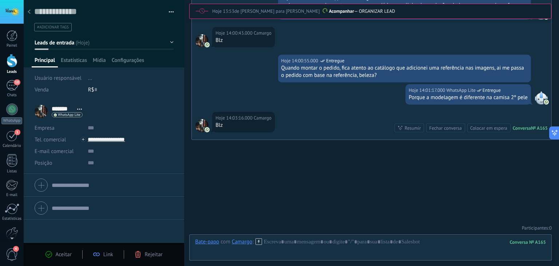
click at [56, 255] on span "Aceitar" at bounding box center [64, 254] width 16 height 7
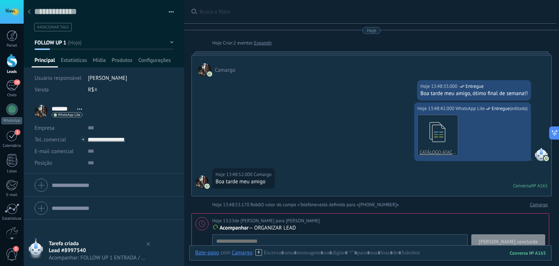
scroll to position [109, 0]
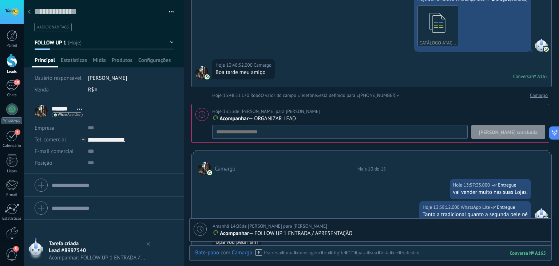
click at [517, 131] on span "[PERSON_NAME] concluída" at bounding box center [508, 132] width 59 height 5
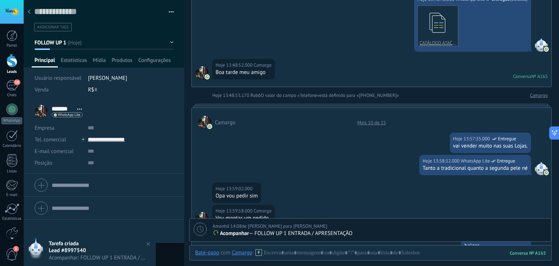
click at [68, 43] on button "FOLLOW UP 1" at bounding box center [104, 42] width 139 height 13
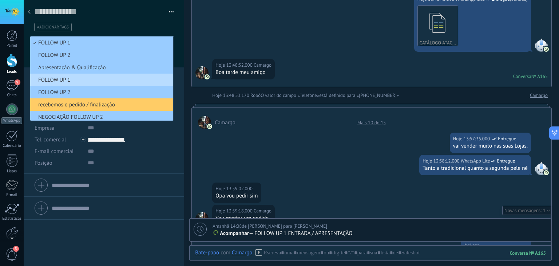
scroll to position [40, 0]
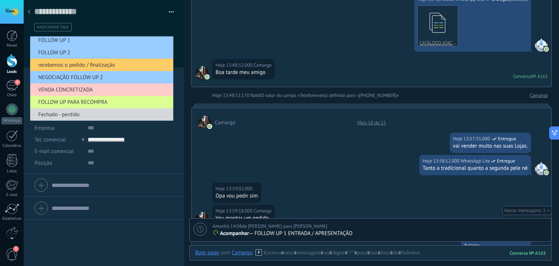
click at [83, 102] on span "FOLLOW UP PARA RECOMPRA" at bounding box center [100, 102] width 141 height 7
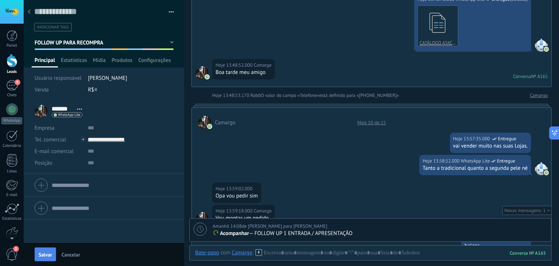
click at [48, 259] on button "Salvar" at bounding box center [45, 254] width 21 height 14
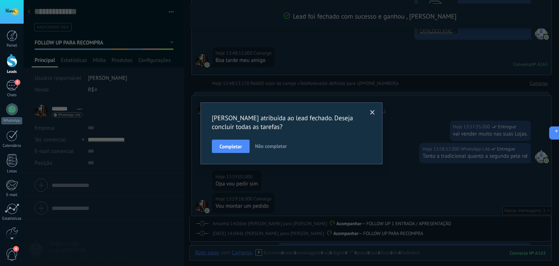
scroll to position [154, 0]
click at [230, 145] on span "Completar" at bounding box center [231, 146] width 23 height 5
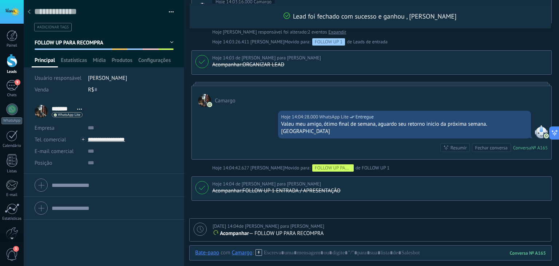
scroll to position [596, 0]
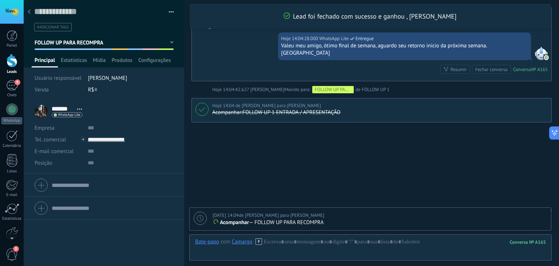
click at [200, 221] on icon at bounding box center [200, 218] width 7 height 7
type textarea "**********"
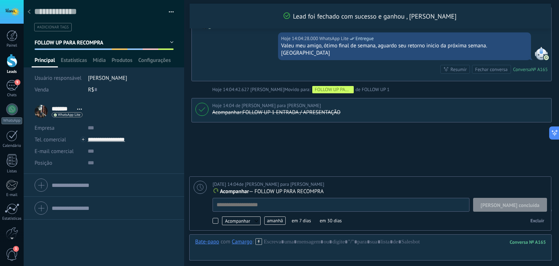
scroll to position [7, 0]
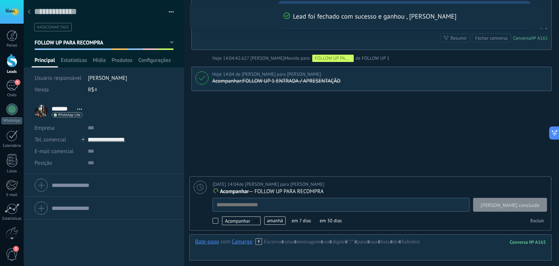
click at [275, 221] on span "amanhã" at bounding box center [274, 220] width 21 height 8
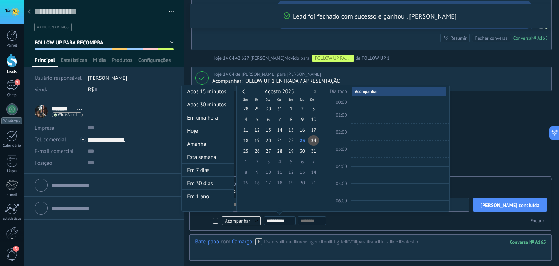
scroll to position [136, 0]
click at [463, 124] on div at bounding box center [279, 133] width 559 height 266
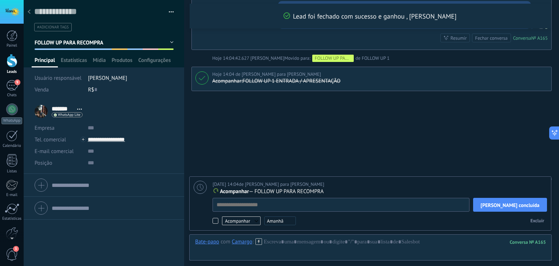
click at [272, 222] on span "Amanhã" at bounding box center [280, 220] width 32 height 9
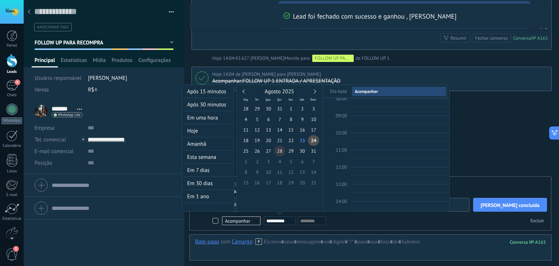
type input "**********"
click at [280, 154] on span "28" at bounding box center [279, 151] width 11 height 11
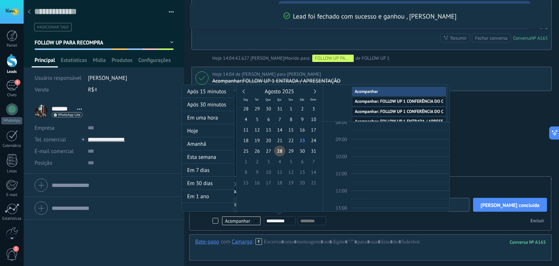
click at [345, 217] on div "**********" at bounding box center [309, 220] width 91 height 9
click at [500, 131] on div at bounding box center [279, 133] width 559 height 266
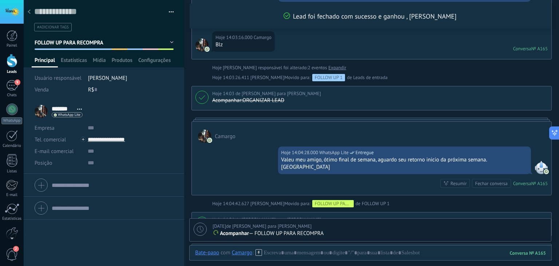
scroll to position [628, 0]
